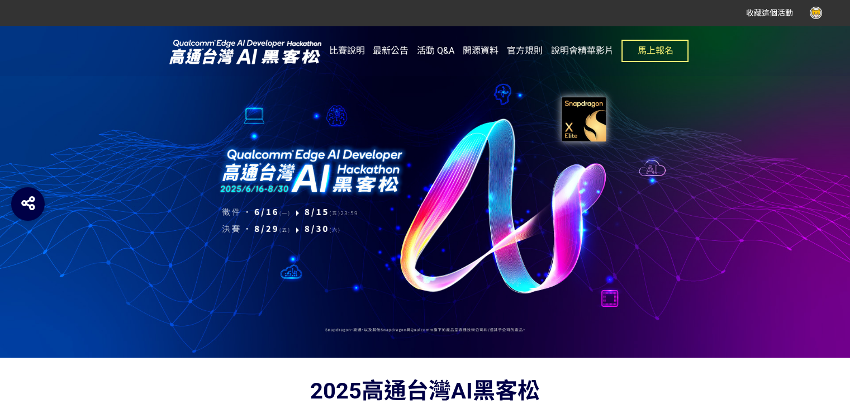
click at [816, 15] on div at bounding box center [818, 13] width 18 height 12
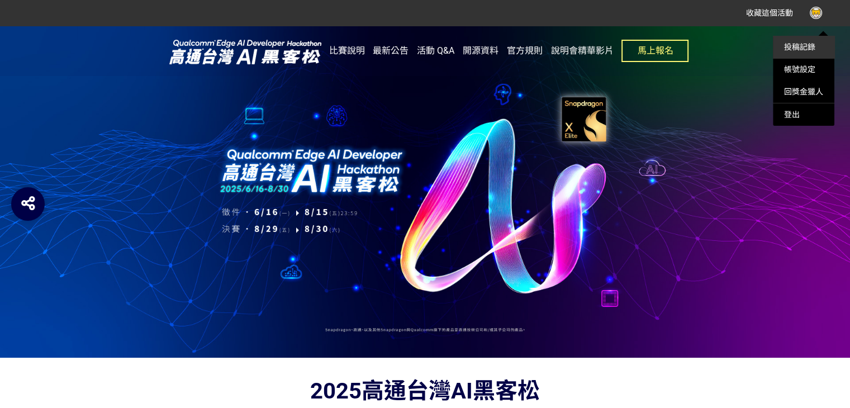
click at [806, 41] on li "投稿記錄" at bounding box center [803, 47] width 61 height 22
click at [802, 50] on link "投稿記錄" at bounding box center [799, 46] width 31 height 9
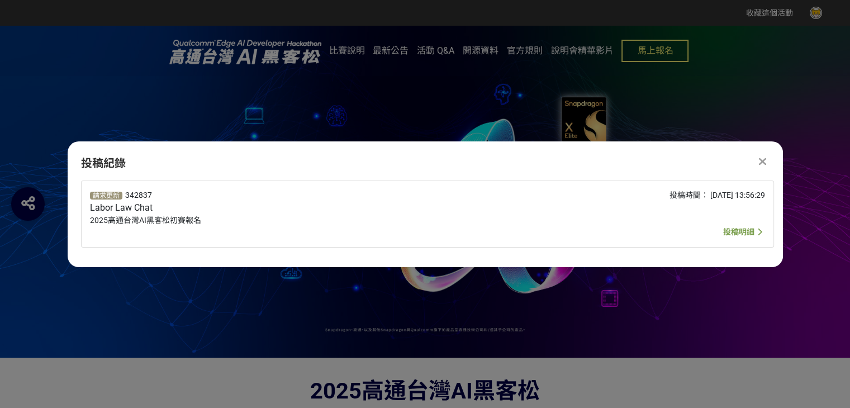
click at [723, 235] on span "投稿明細" at bounding box center [738, 231] width 31 height 9
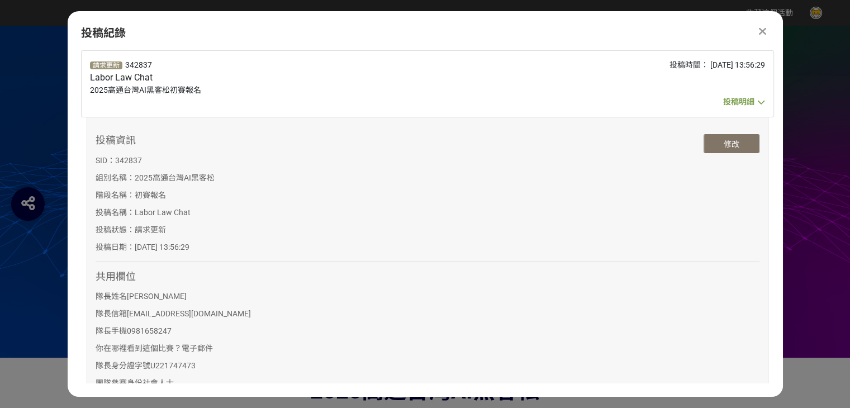
click at [728, 137] on button "修改" at bounding box center [731, 143] width 56 height 19
select select "社會人士"
select select "4"
select select "電子郵件"
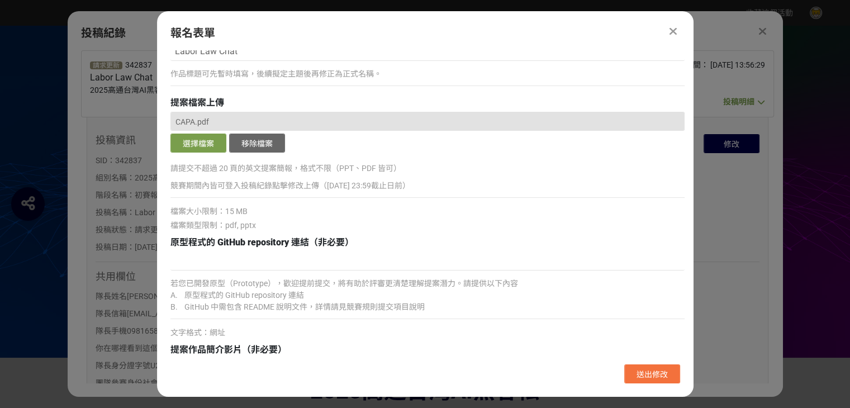
scroll to position [1813, 0]
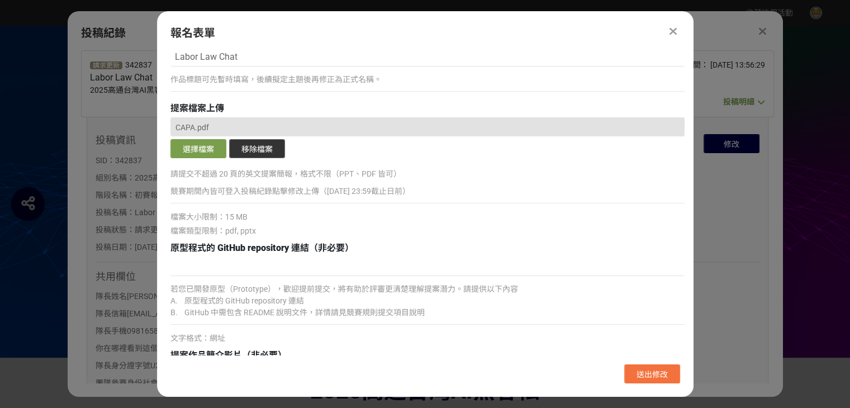
click at [272, 153] on button "移除檔案" at bounding box center [257, 148] width 56 height 19
click at [195, 154] on button "選擇檔案" at bounding box center [198, 148] width 56 height 19
click at [639, 378] on span "送出修改" at bounding box center [651, 374] width 31 height 9
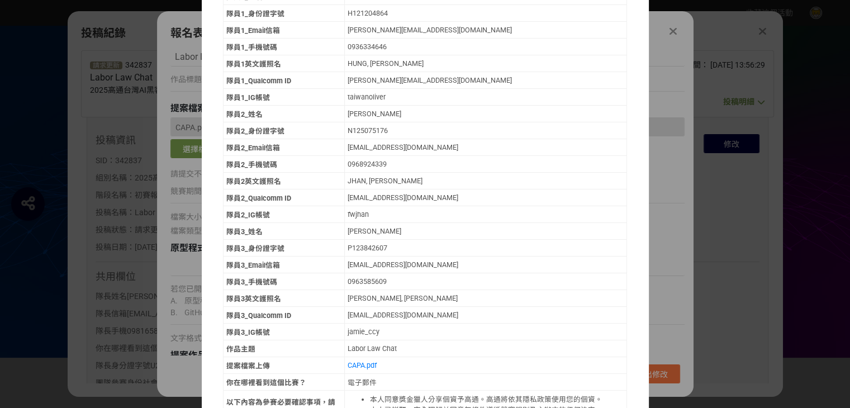
scroll to position [356, 0]
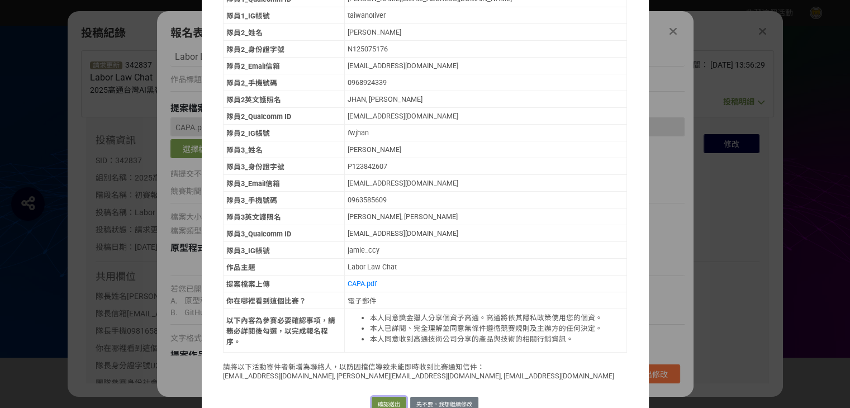
click at [384, 397] on button "確認送出" at bounding box center [388, 405] width 35 height 16
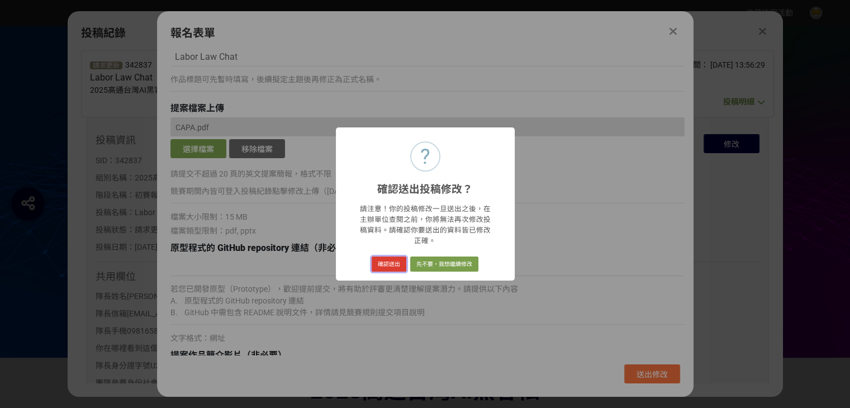
click at [396, 256] on button "確認送出" at bounding box center [388, 264] width 35 height 16
